Goal: Find specific page/section: Find specific page/section

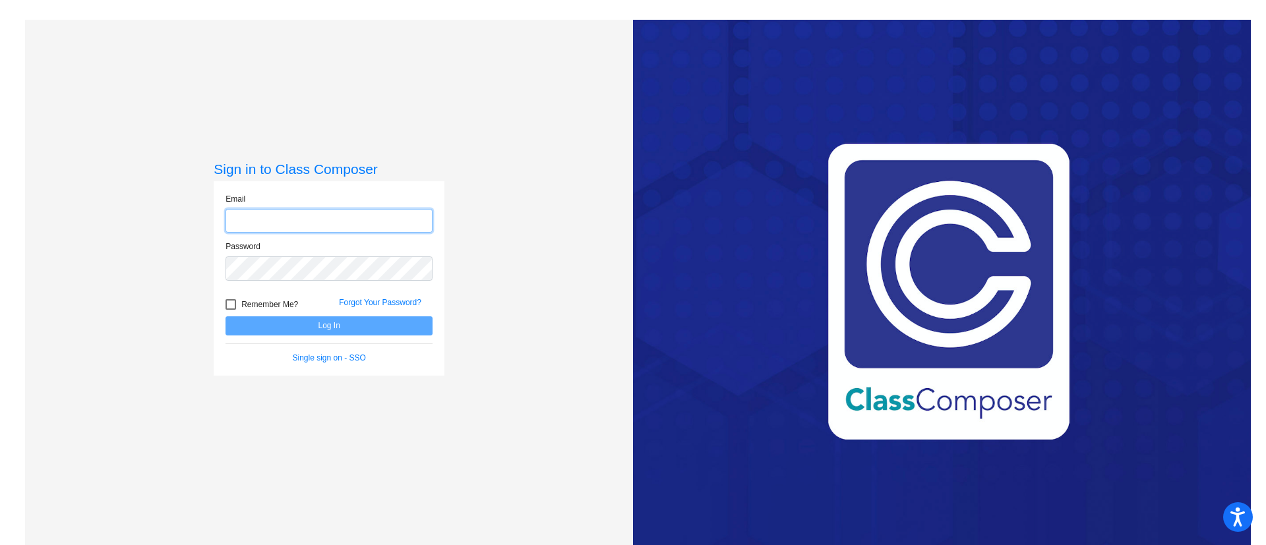
type input "[PERSON_NAME][EMAIL_ADDRESS][DOMAIN_NAME]"
click at [337, 318] on button "Log In" at bounding box center [328, 325] width 207 height 19
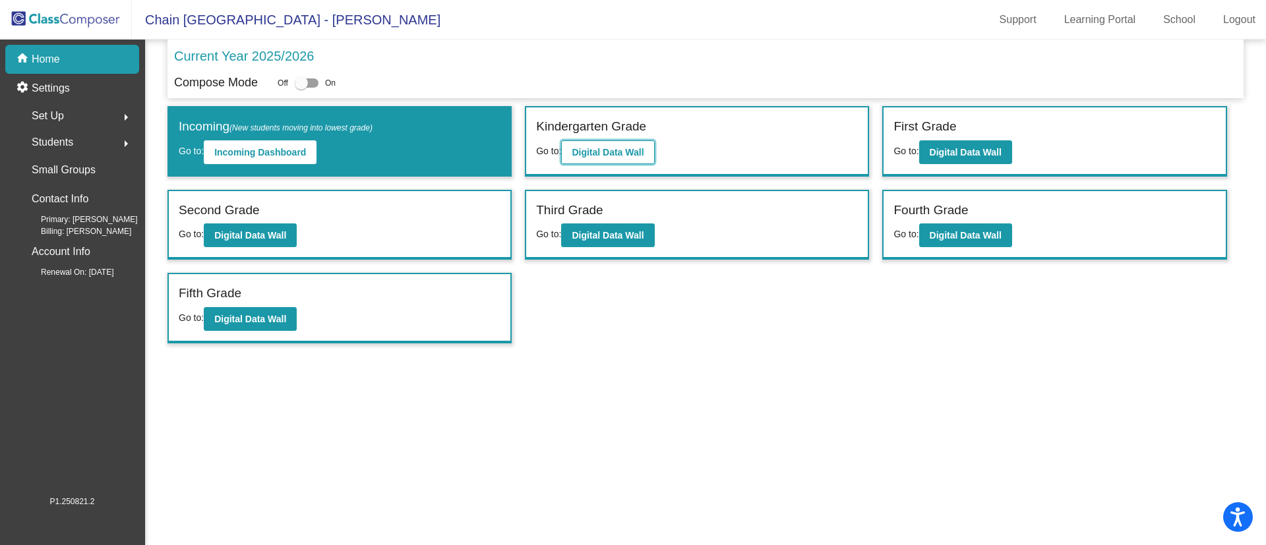
click at [631, 150] on b "Digital Data Wall" at bounding box center [608, 152] width 72 height 11
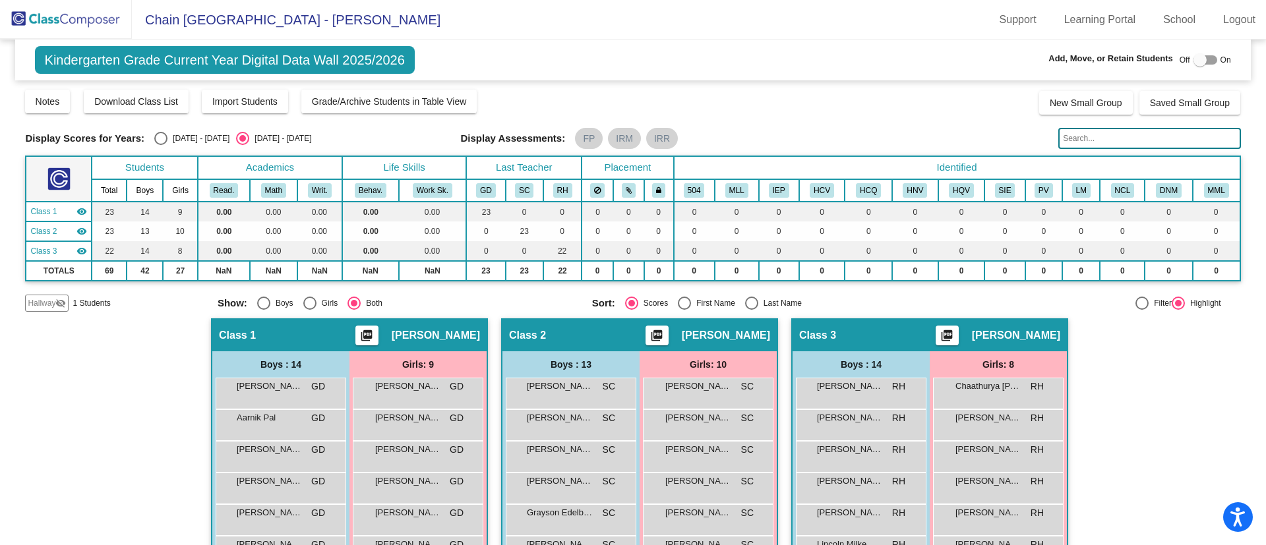
click at [54, 302] on span "Hallway" at bounding box center [42, 303] width 28 height 12
